Goal: Information Seeking & Learning: Learn about a topic

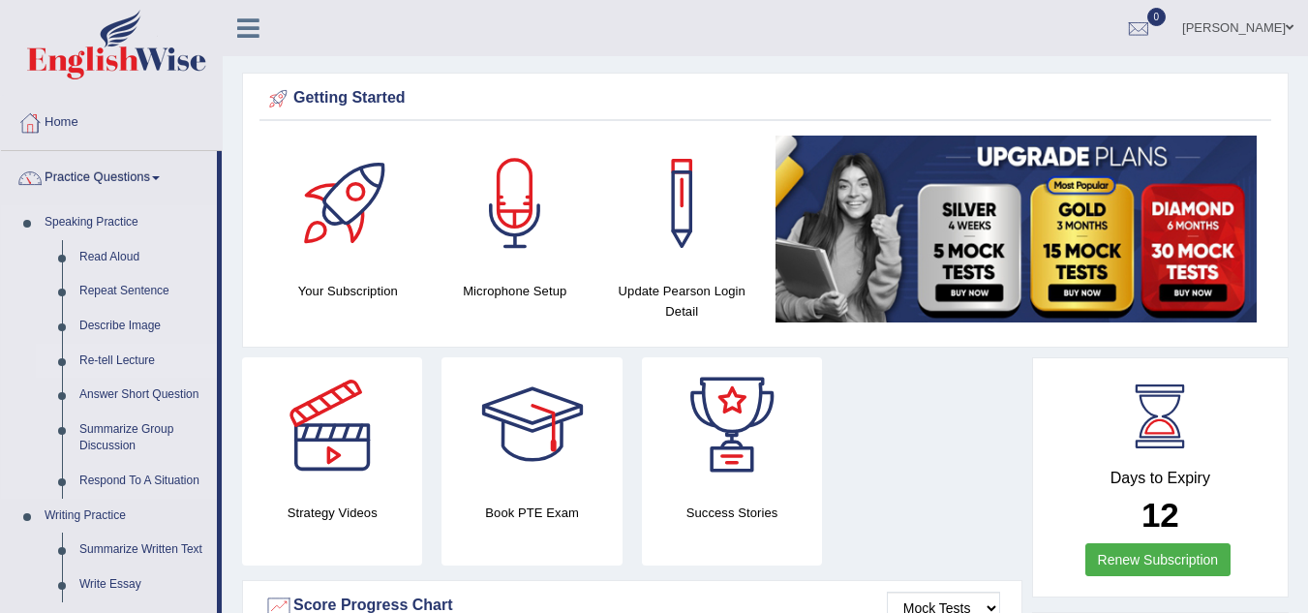
click at [138, 357] on link "Re-tell Lecture" at bounding box center [144, 361] width 146 height 35
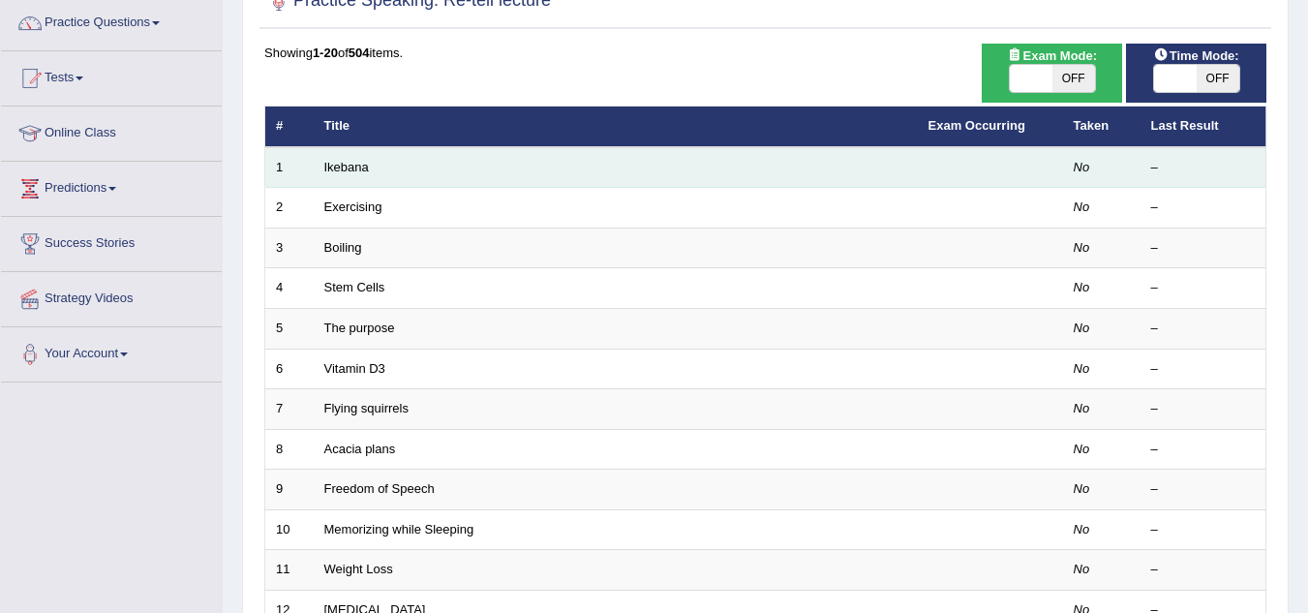
click at [369, 168] on td "Ikebana" at bounding box center [616, 167] width 604 height 41
click at [353, 170] on link "Ikebana" at bounding box center [346, 167] width 45 height 15
